Goal: Find specific page/section

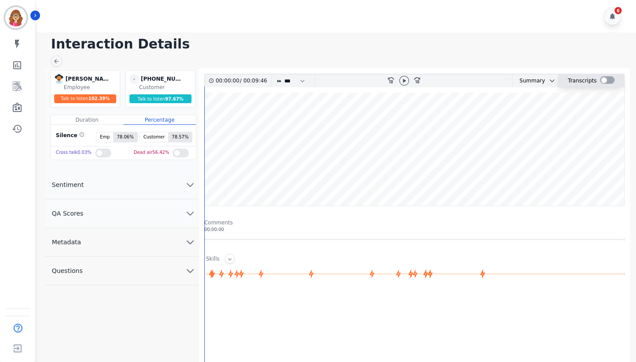
click at [610, 79] on div at bounding box center [607, 79] width 15 height 7
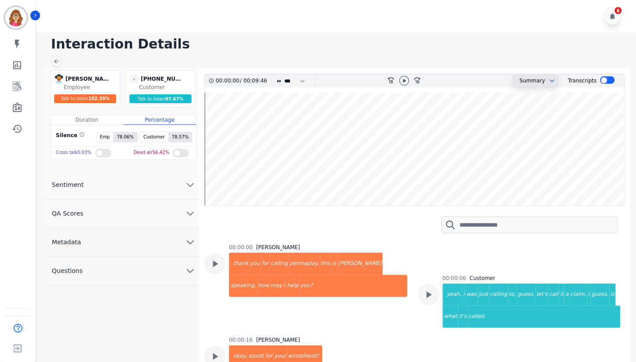
click at [545, 79] on button at bounding box center [550, 80] width 11 height 7
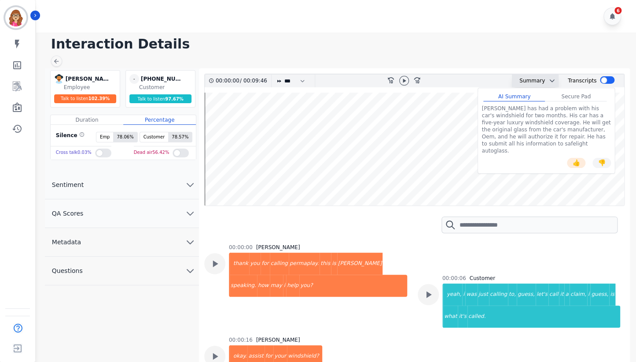
click at [575, 97] on div "Secure Pad" at bounding box center [576, 97] width 62 height 10
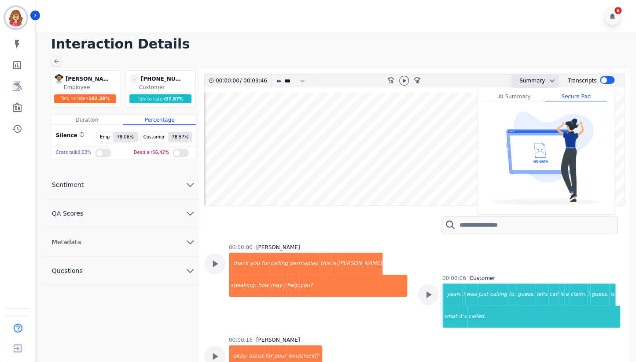
click at [514, 97] on div "AI Summary" at bounding box center [515, 97] width 62 height 10
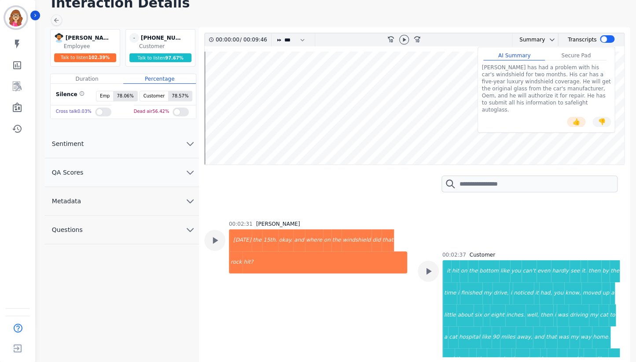
scroll to position [1041, 0]
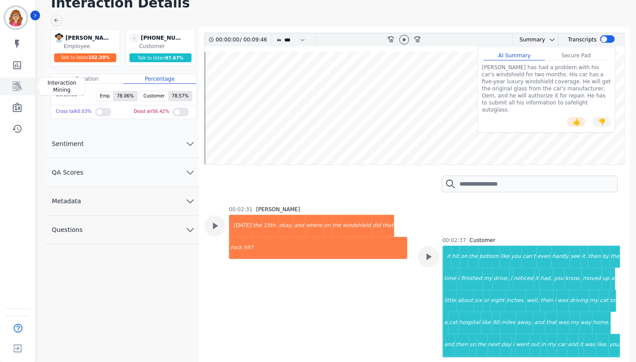
click at [15, 81] on icon "Sidebar" at bounding box center [17, 86] width 11 height 11
